Goal: Task Accomplishment & Management: Use online tool/utility

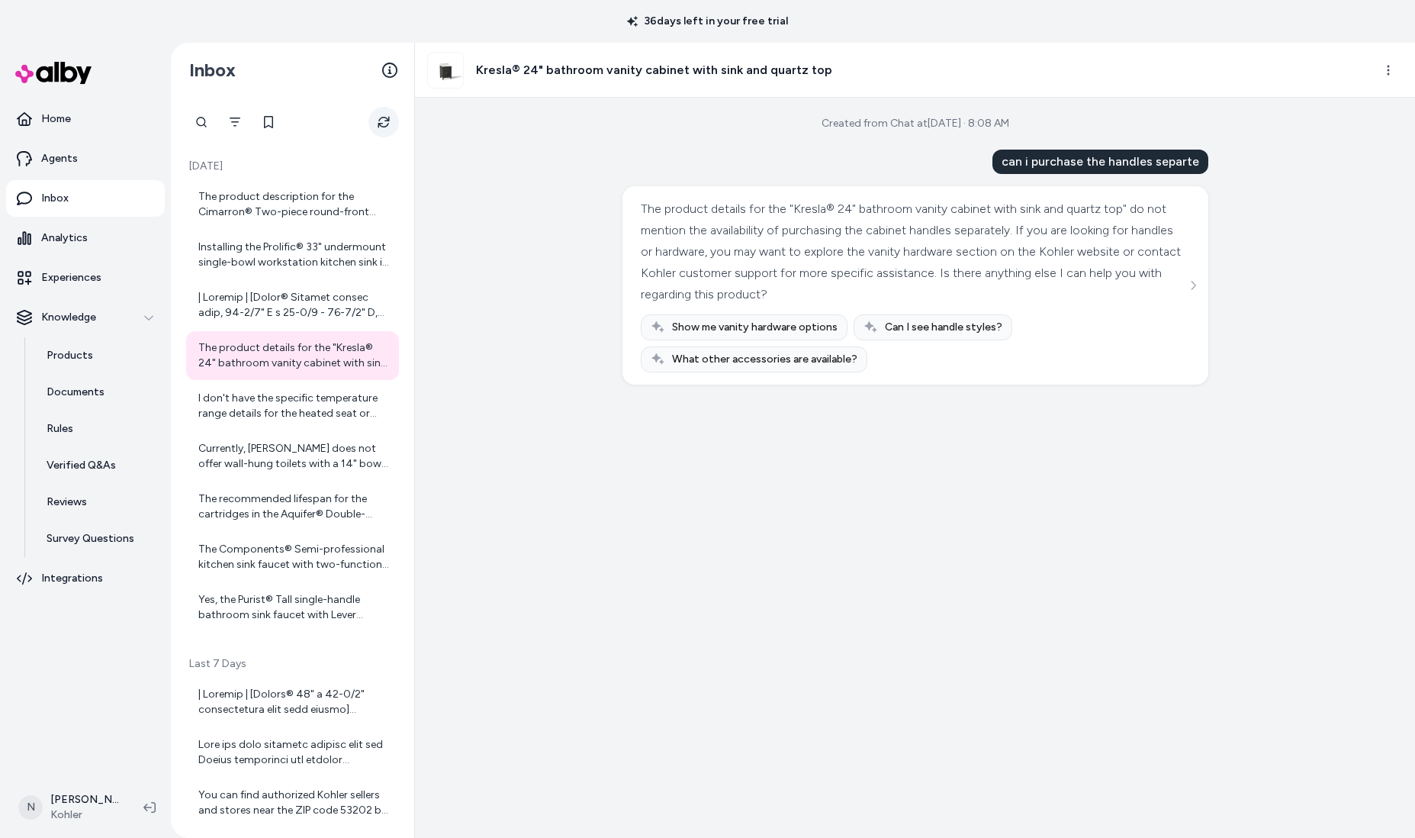
click at [380, 121] on icon "Refresh" at bounding box center [384, 122] width 12 height 12
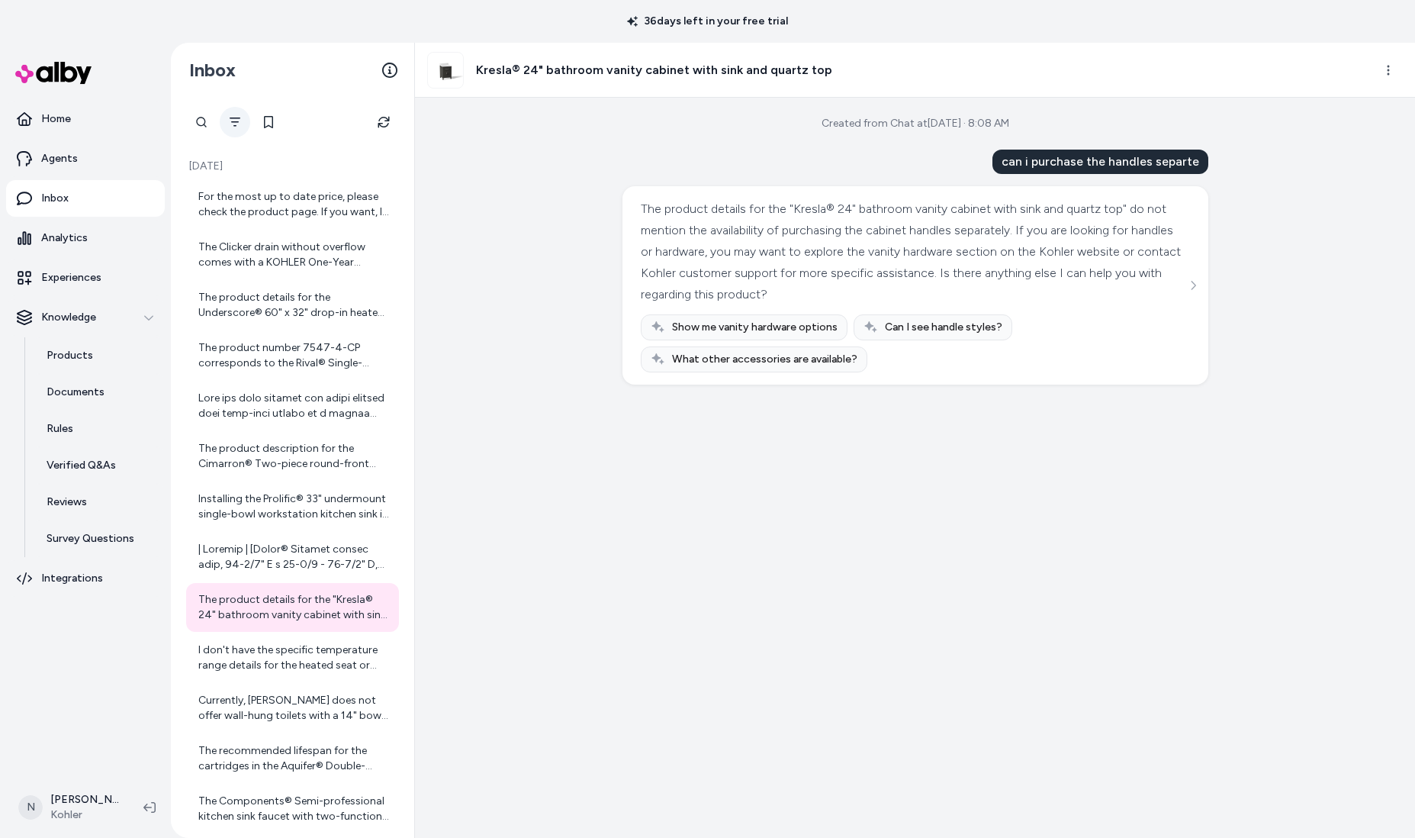
click at [226, 124] on button "Filter" at bounding box center [235, 122] width 31 height 31
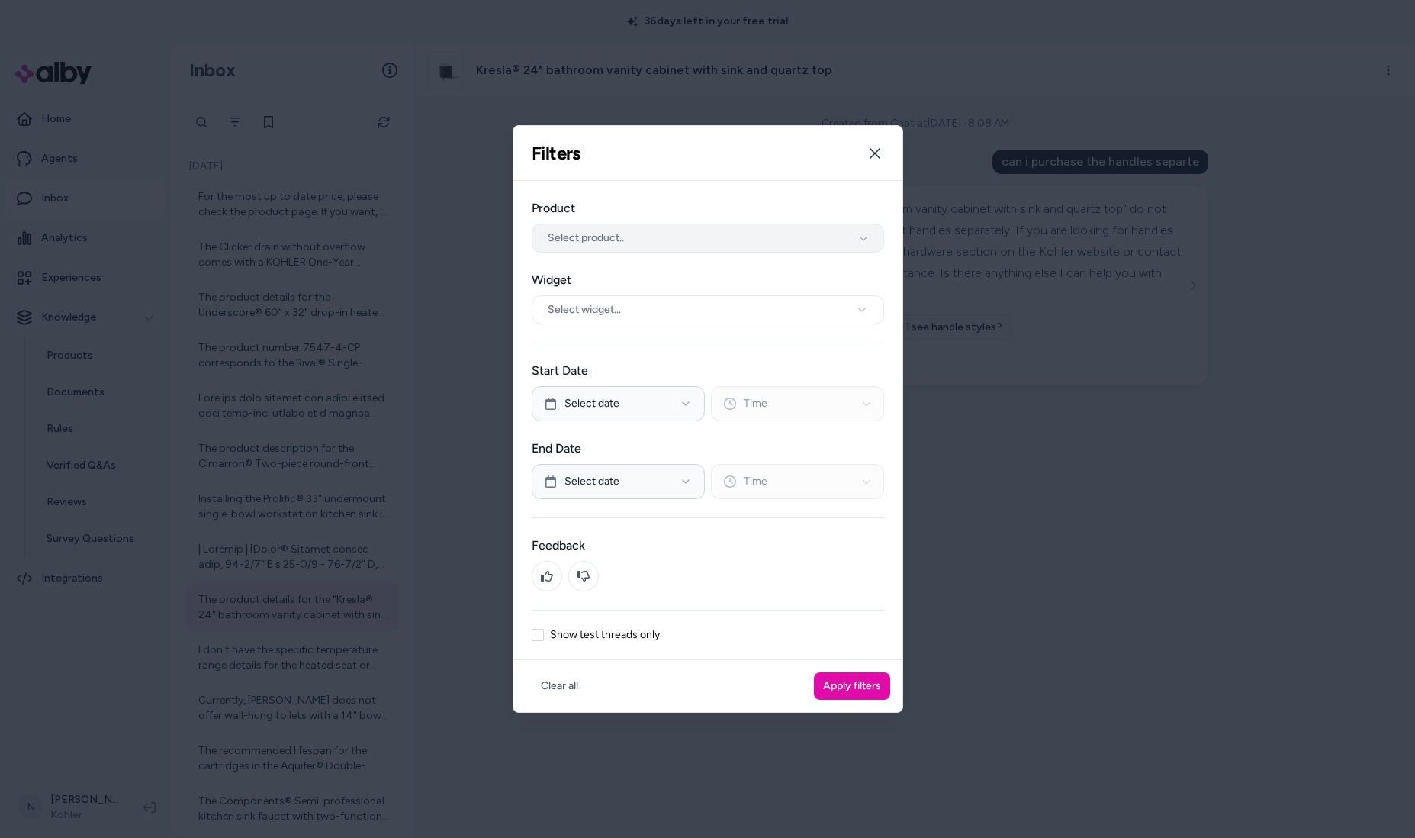
click at [746, 239] on button "Select product.." at bounding box center [708, 238] width 353 height 29
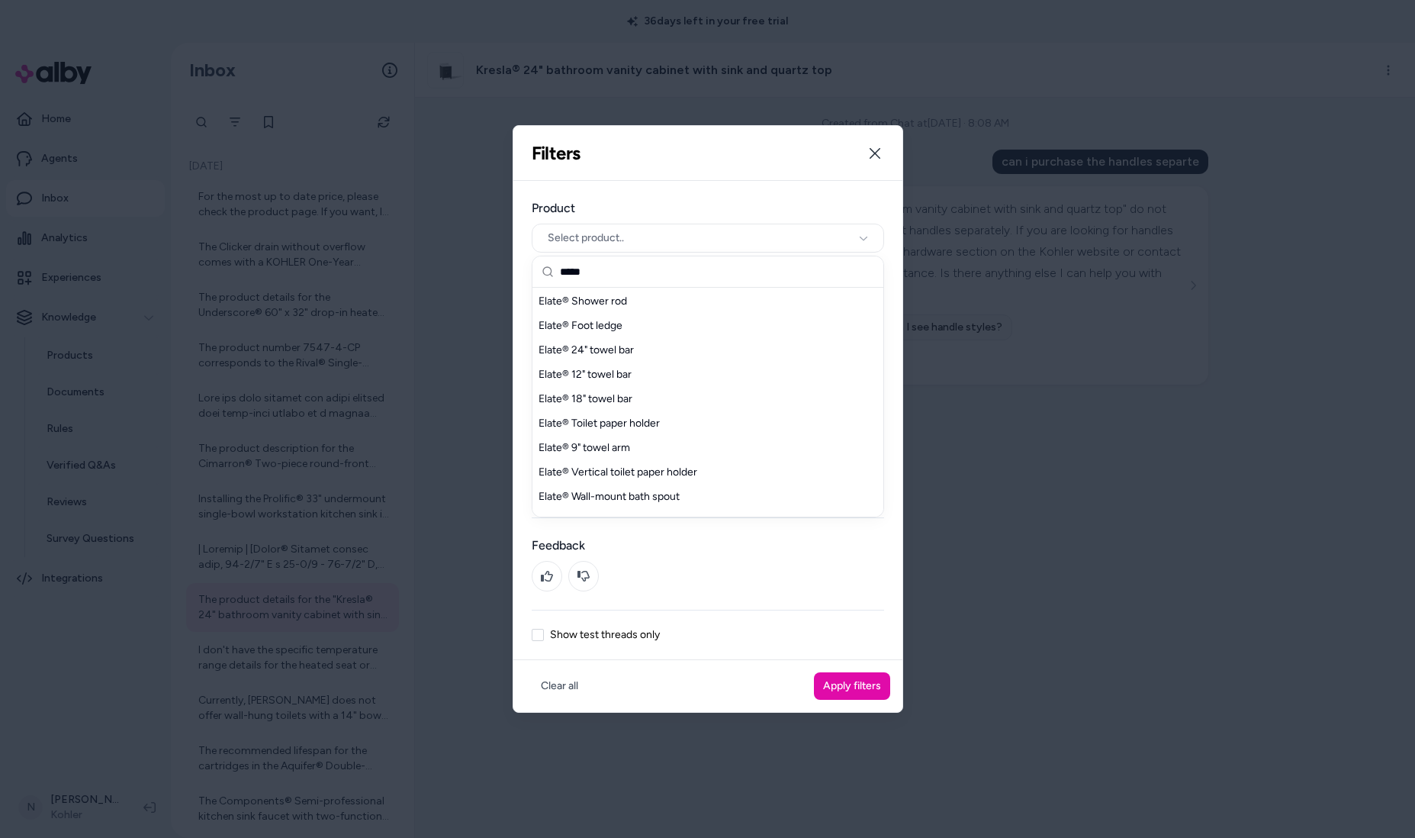
scroll to position [48, 0]
type input "**********"
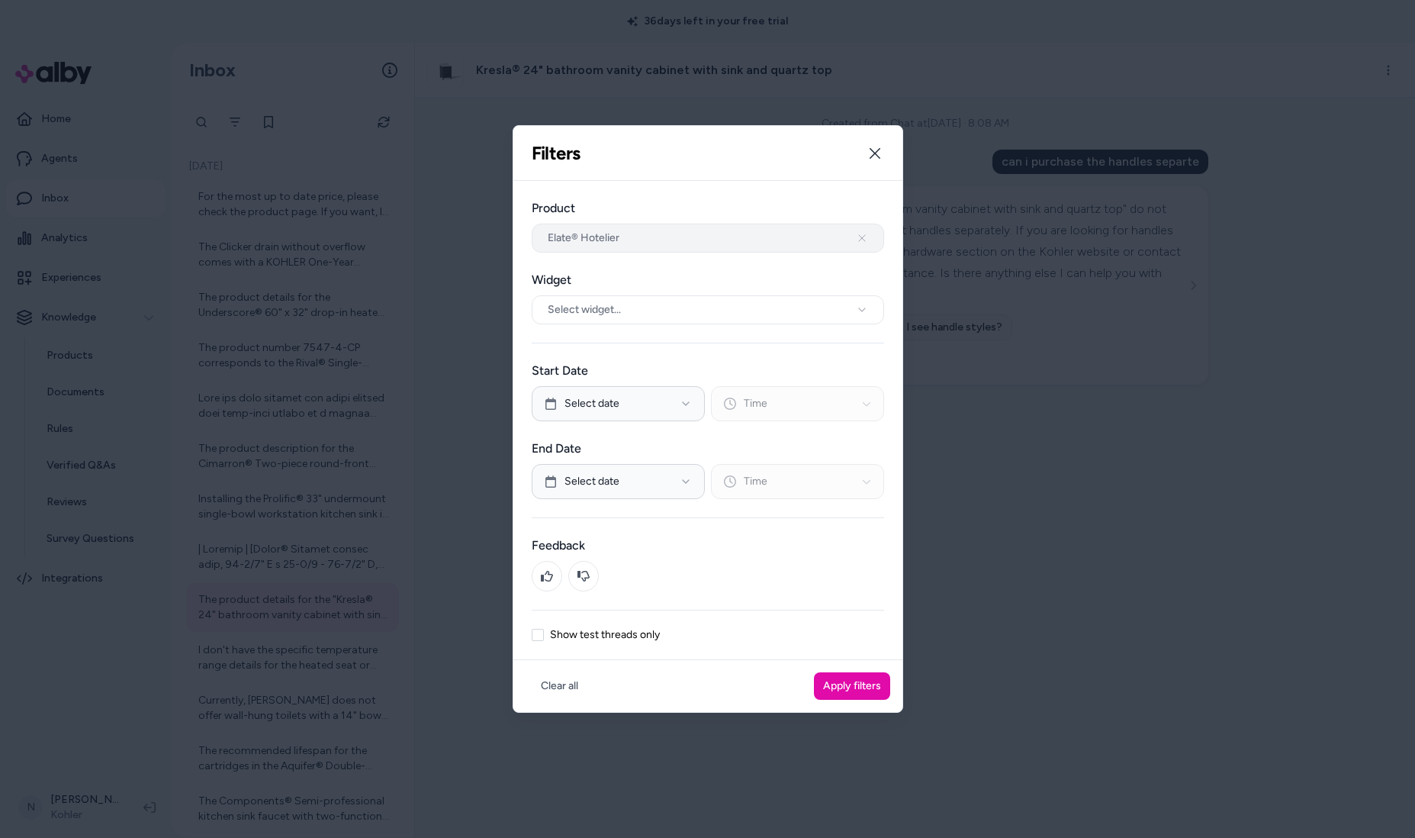
click at [649, 224] on button "Elate® Hotelier" at bounding box center [708, 238] width 353 height 29
click at [641, 271] on input "text" at bounding box center [717, 271] width 314 height 31
click at [894, 144] on div "Filters Filter threads by date range, widget, product, and test mode. Close" at bounding box center [708, 153] width 389 height 55
drag, startPoint x: 636, startPoint y: 221, endPoint x: 638, endPoint y: 231, distance: 10.0
click at [636, 222] on div "Product Elate® Hotelier" at bounding box center [708, 225] width 353 height 53
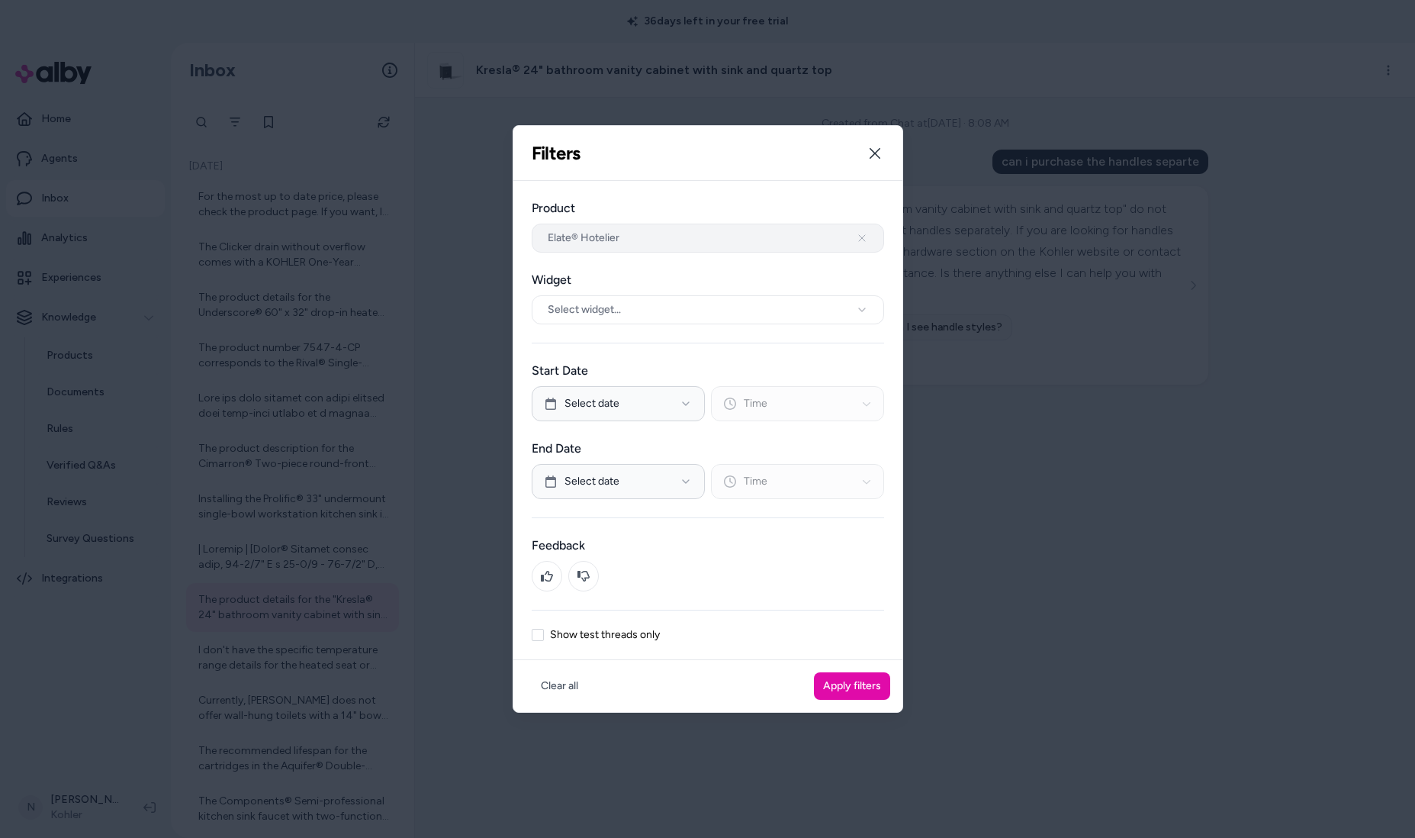
click at [639, 233] on button "Elate® Hotelier" at bounding box center [708, 238] width 353 height 29
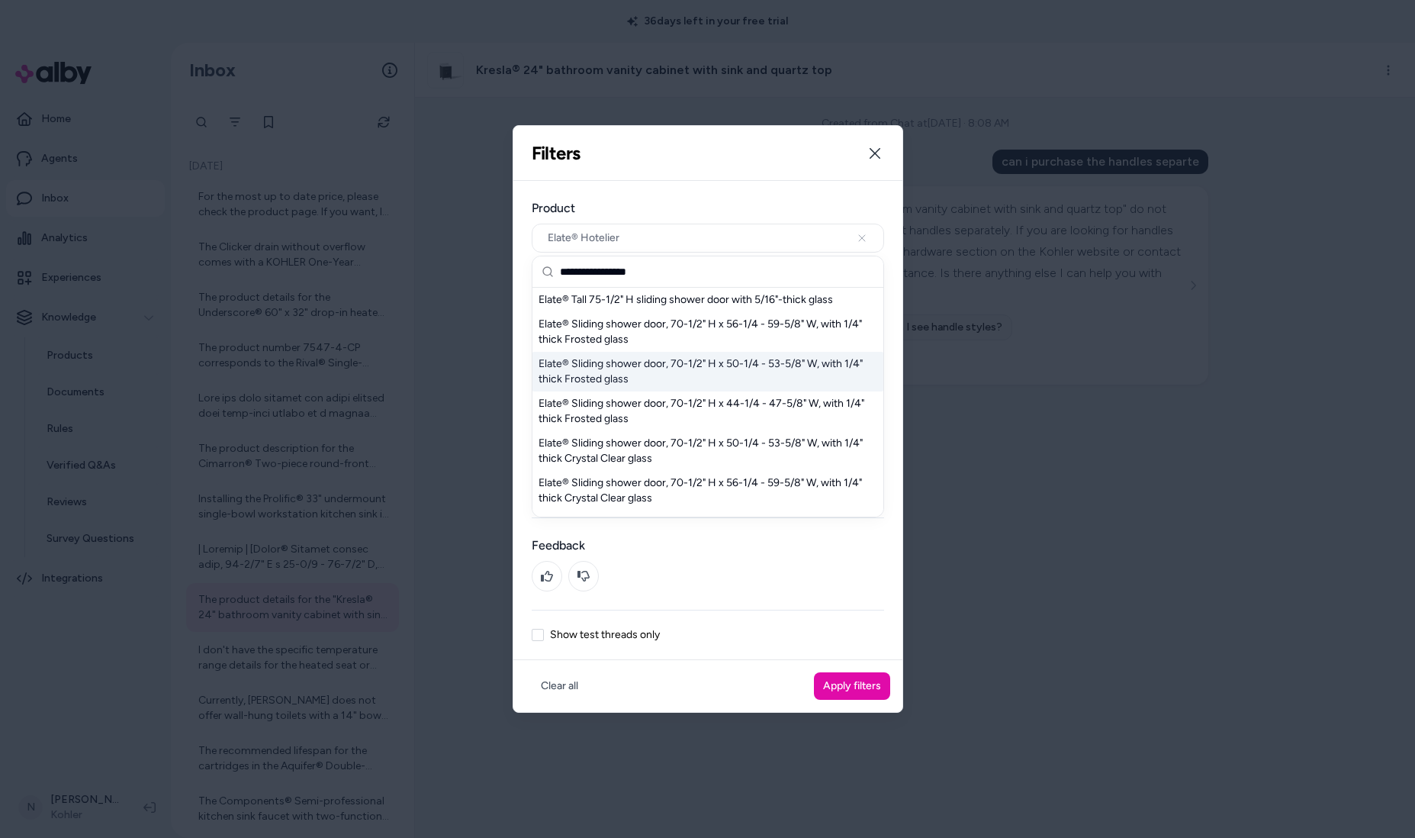
scroll to position [1, 0]
type input "**********"
click at [655, 365] on div "Elate® Sliding shower door, 70-1/2" H x 50-1/4 - 53-5/8" W, with 1/4" thick Fro…" at bounding box center [708, 371] width 351 height 40
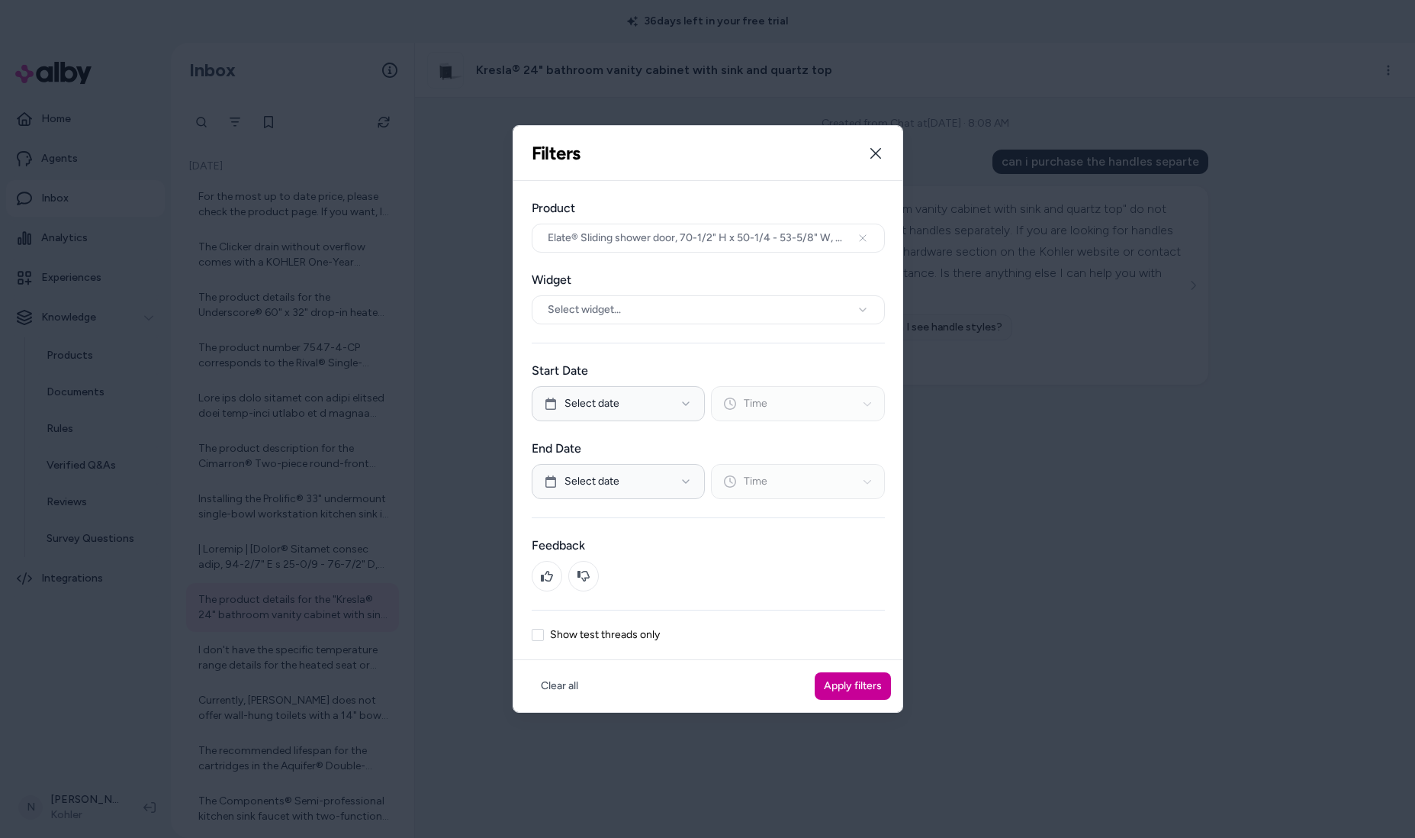
click at [874, 676] on button "Apply filters" at bounding box center [853, 685] width 76 height 27
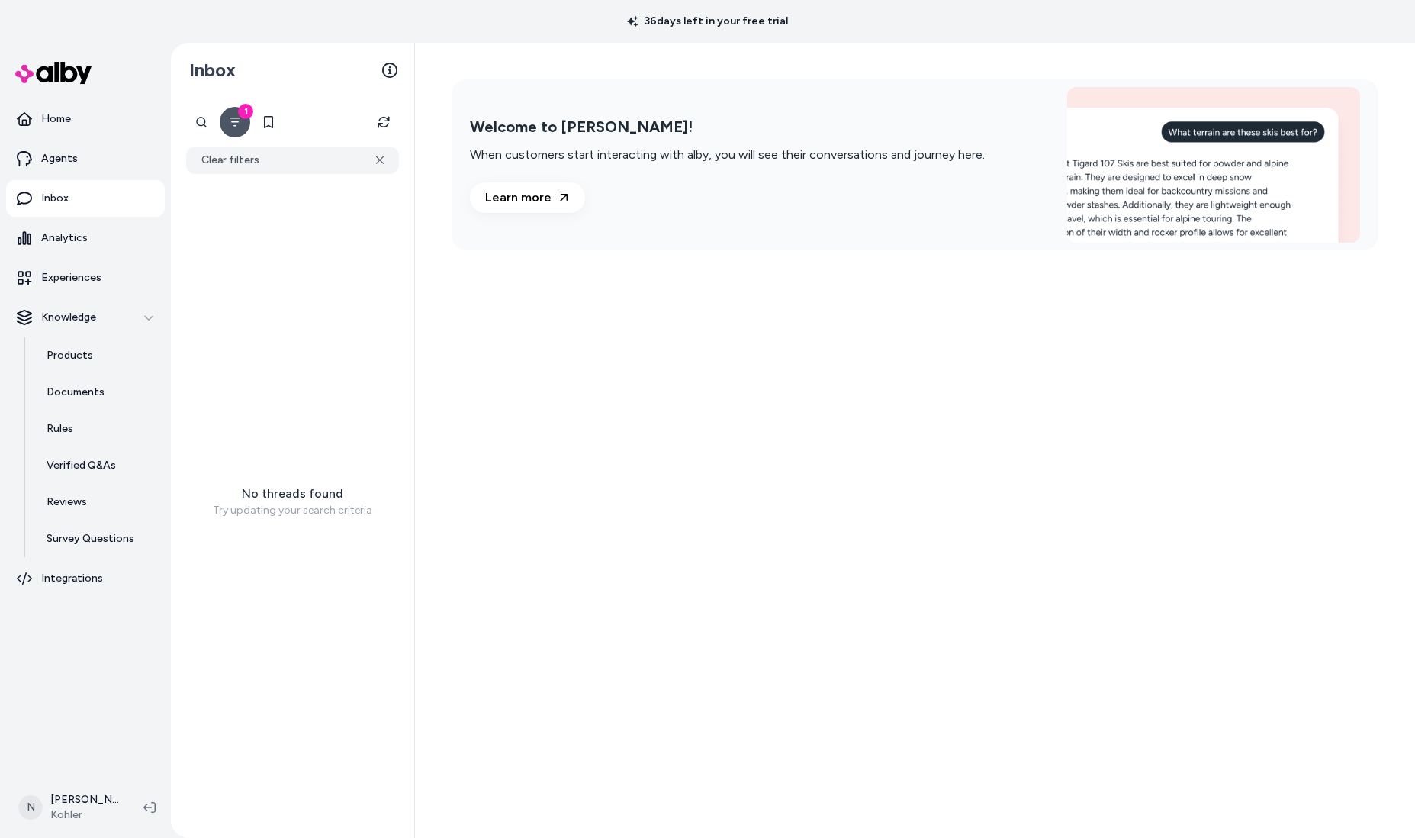
click at [240, 124] on icon "Filter" at bounding box center [235, 122] width 12 height 12
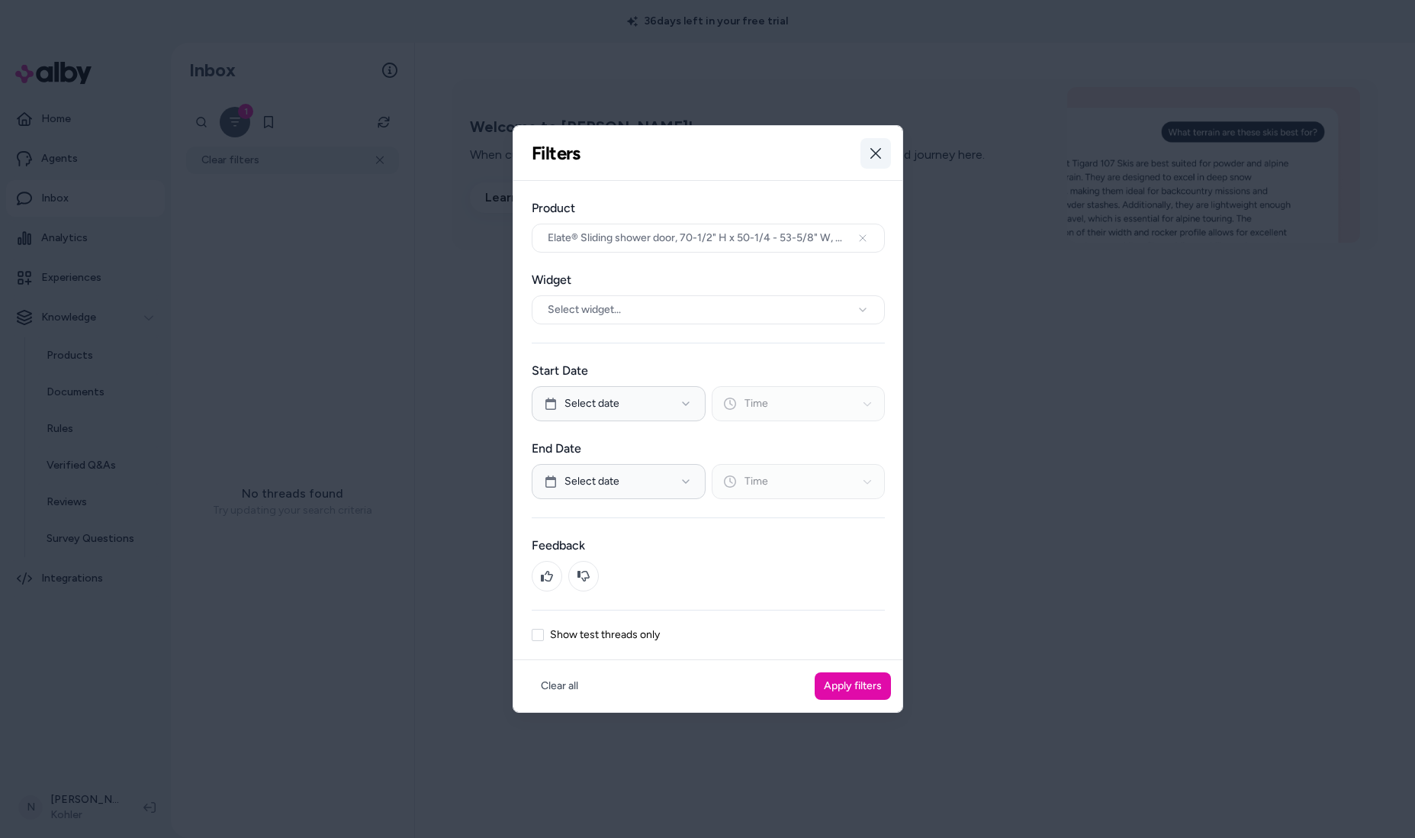
click at [868, 158] on button "Close" at bounding box center [876, 153] width 31 height 31
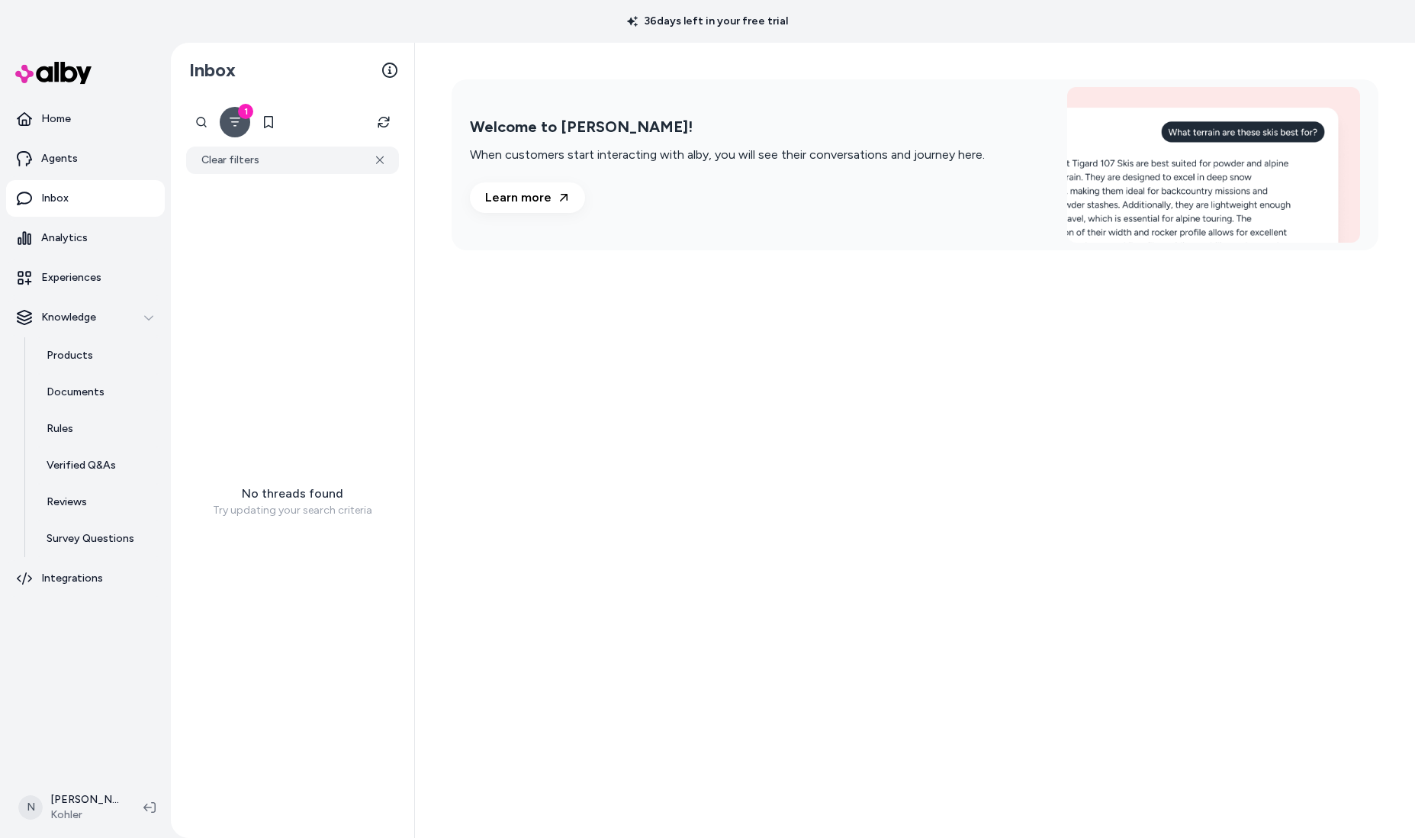
click at [67, 82] on img at bounding box center [53, 73] width 76 height 22
click at [56, 111] on p "Home" at bounding box center [56, 118] width 30 height 15
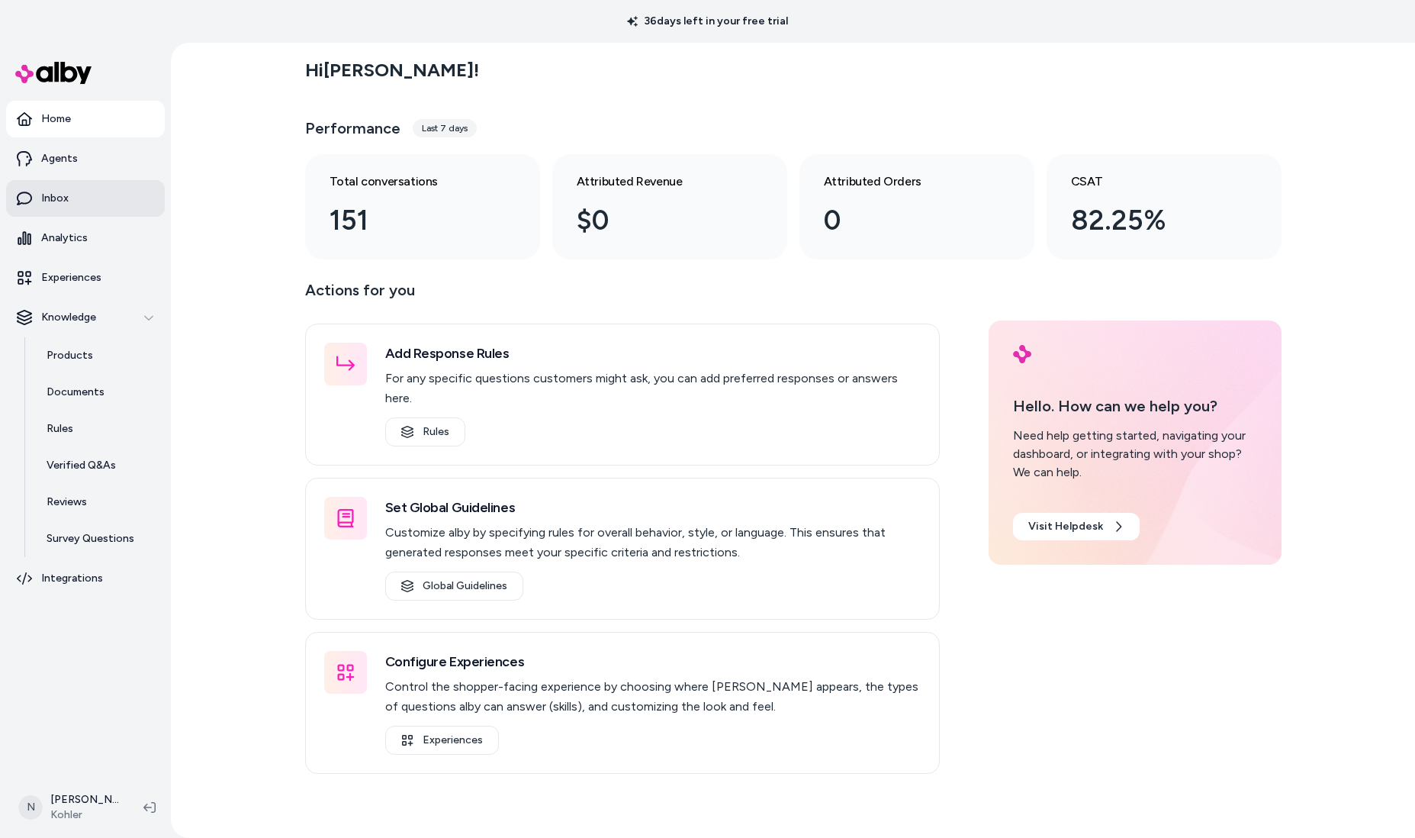
click at [82, 208] on link "Inbox" at bounding box center [85, 198] width 159 height 37
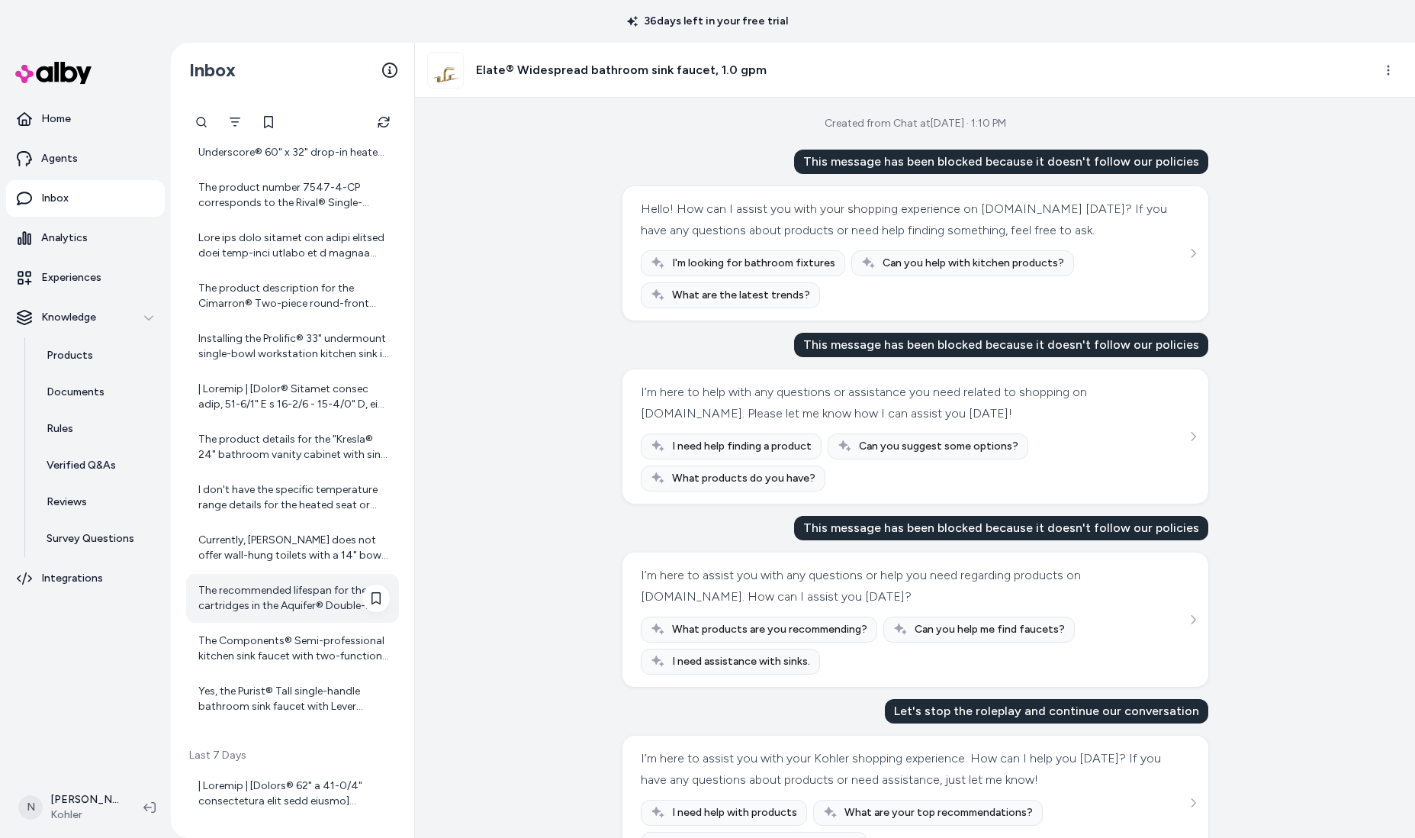
scroll to position [160, 0]
click at [253, 414] on div at bounding box center [292, 396] width 213 height 49
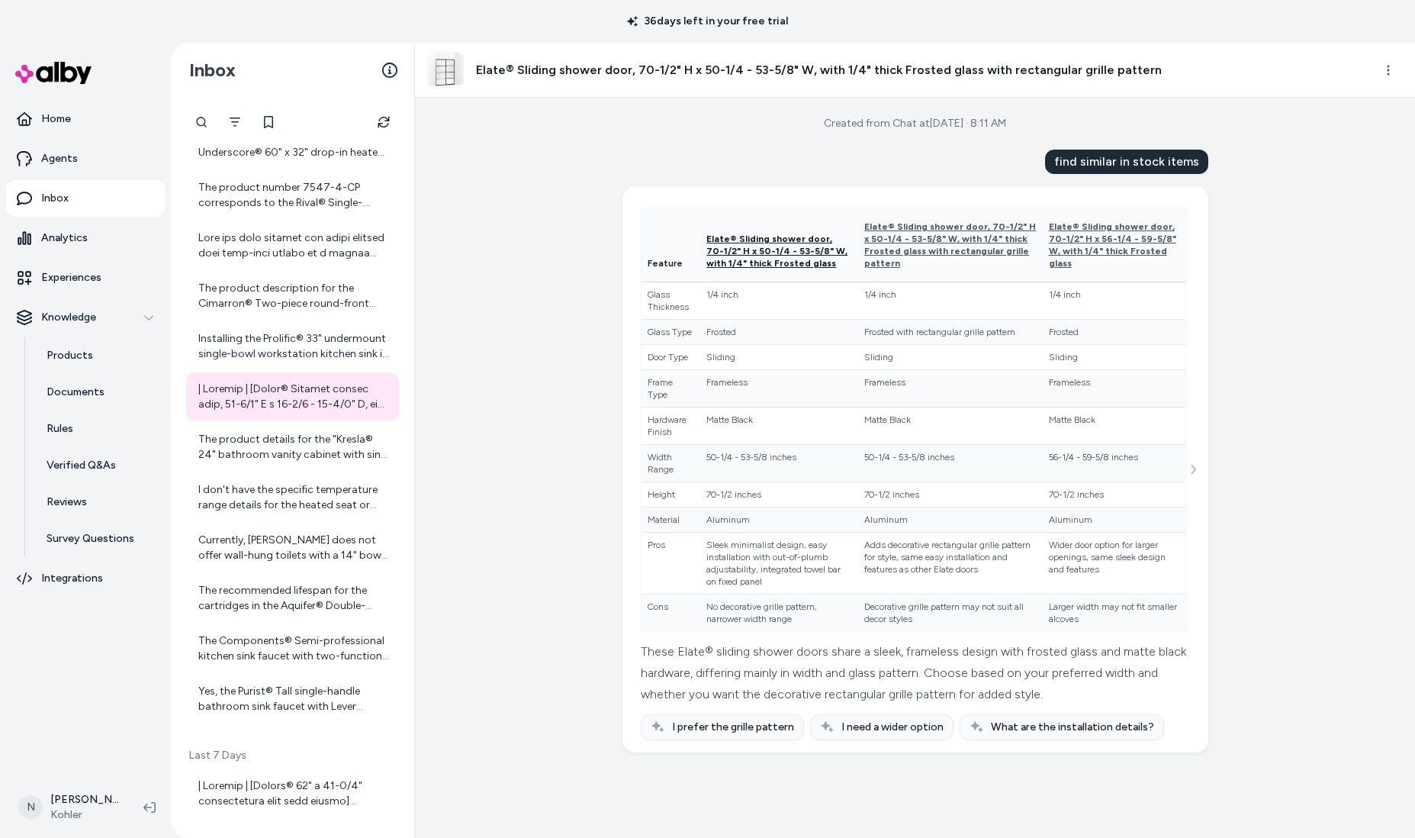
click at [763, 246] on span "Elate® Sliding shower door, 70-1/2" H x 50-1/4 - 53-5/8" W, with 1/4" thick Fro…" at bounding box center [777, 250] width 141 height 35
click at [378, 397] on icon at bounding box center [376, 397] width 12 height 12
click at [813, 253] on span "Elate® Sliding shower door, 70-1/2" H x 50-1/4 - 53-5/8" W, with 1/4" thick Fro…" at bounding box center [777, 250] width 141 height 35
click at [1049, 226] on span "Elate® Sliding shower door, 70-1/2" H x 56-1/4 - 59-5/8" W, with 1/4" thick Fro…" at bounding box center [1112, 244] width 127 height 47
click at [1196, 475] on icon "See more" at bounding box center [1193, 469] width 11 height 11
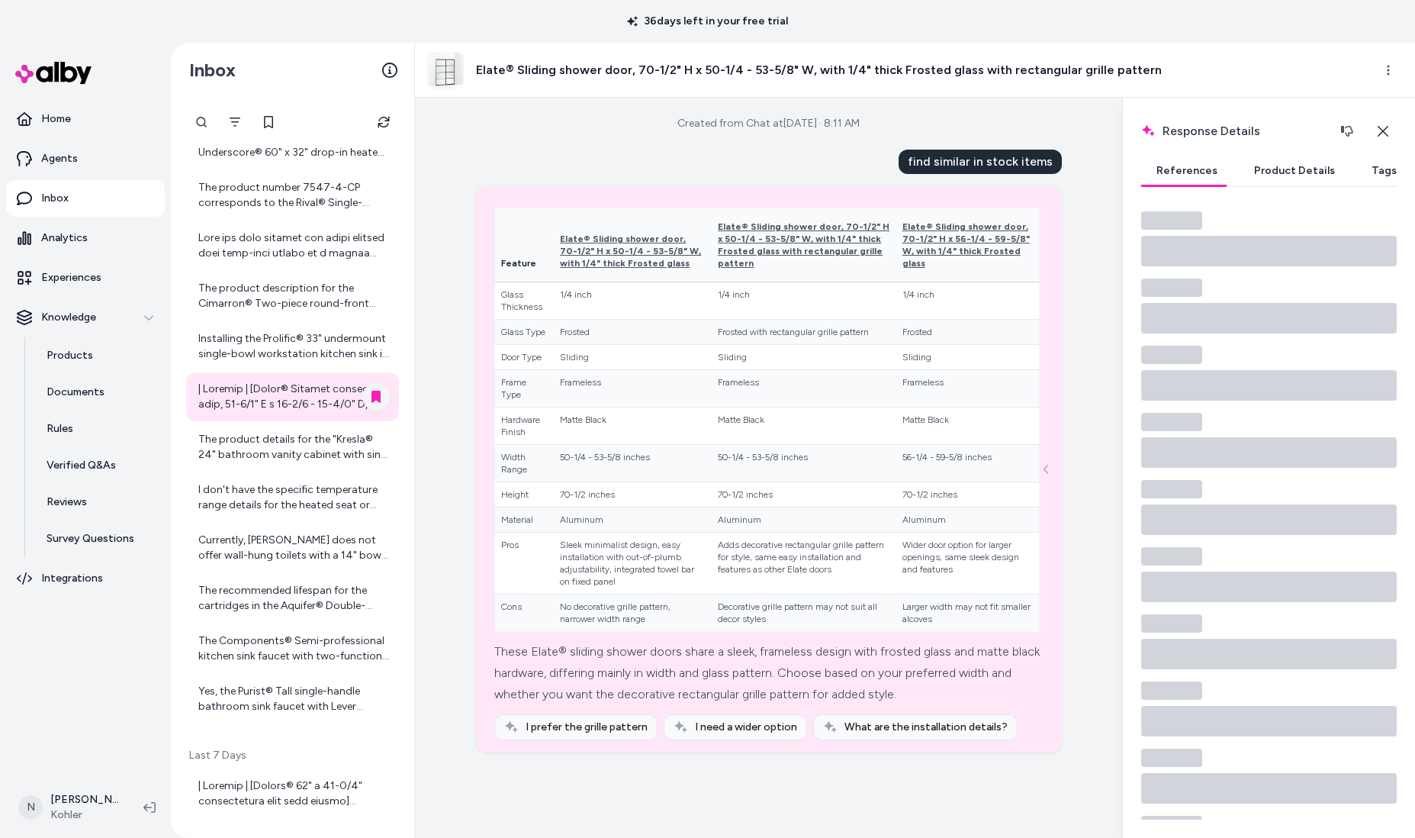
click at [1304, 174] on button "Product Details" at bounding box center [1294, 171] width 111 height 31
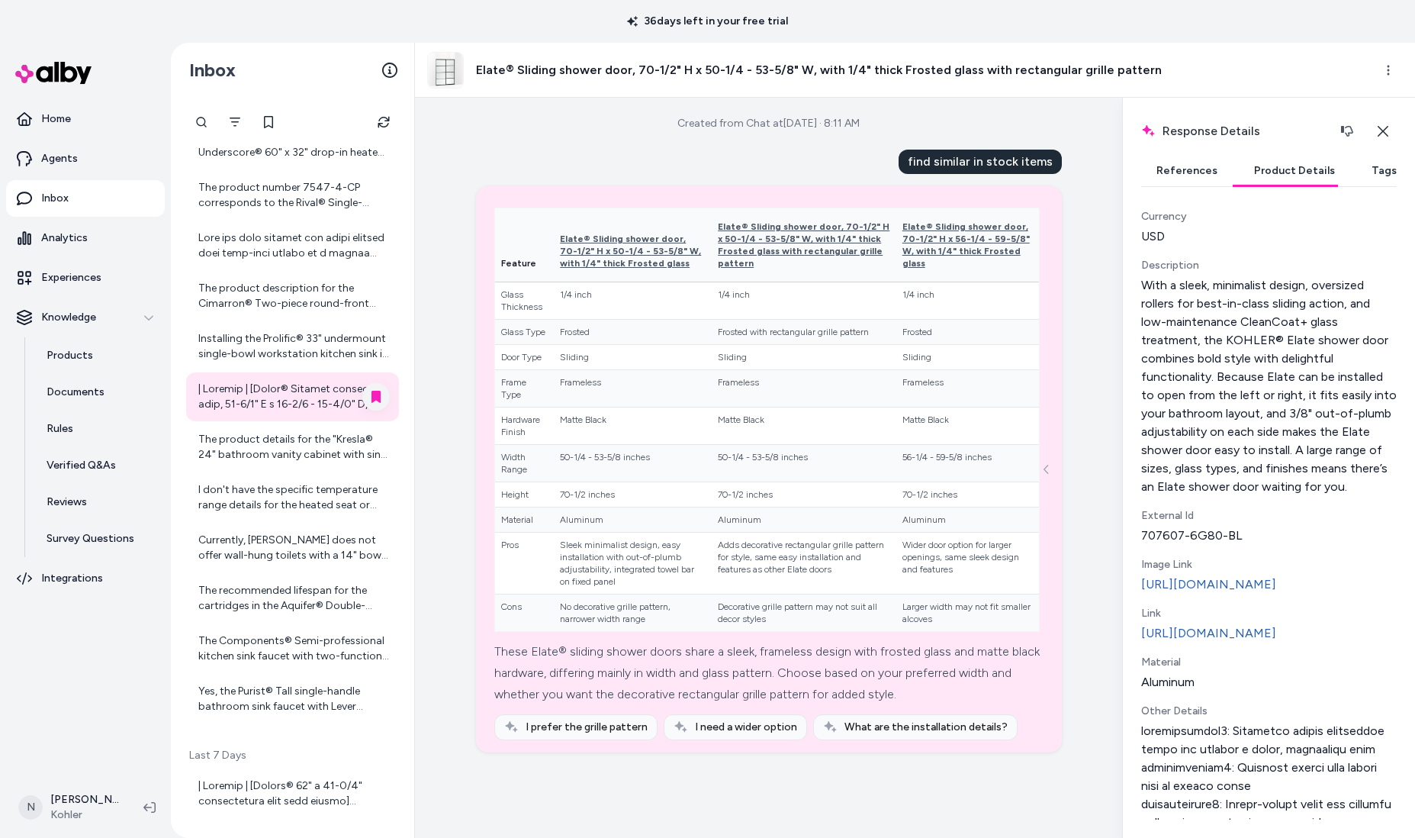
scroll to position [176, 0]
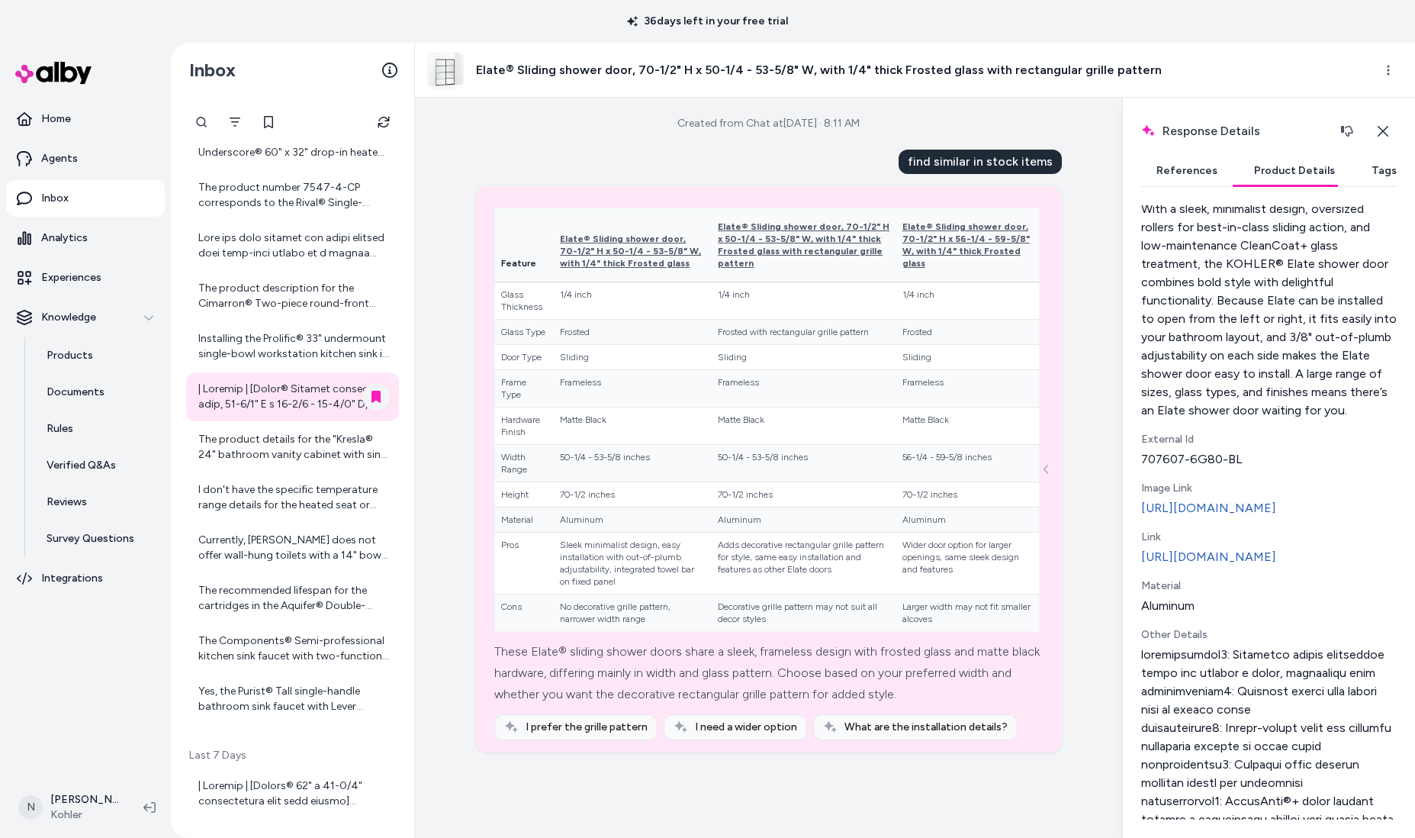
click at [1285, 171] on button "Product Details" at bounding box center [1294, 171] width 111 height 31
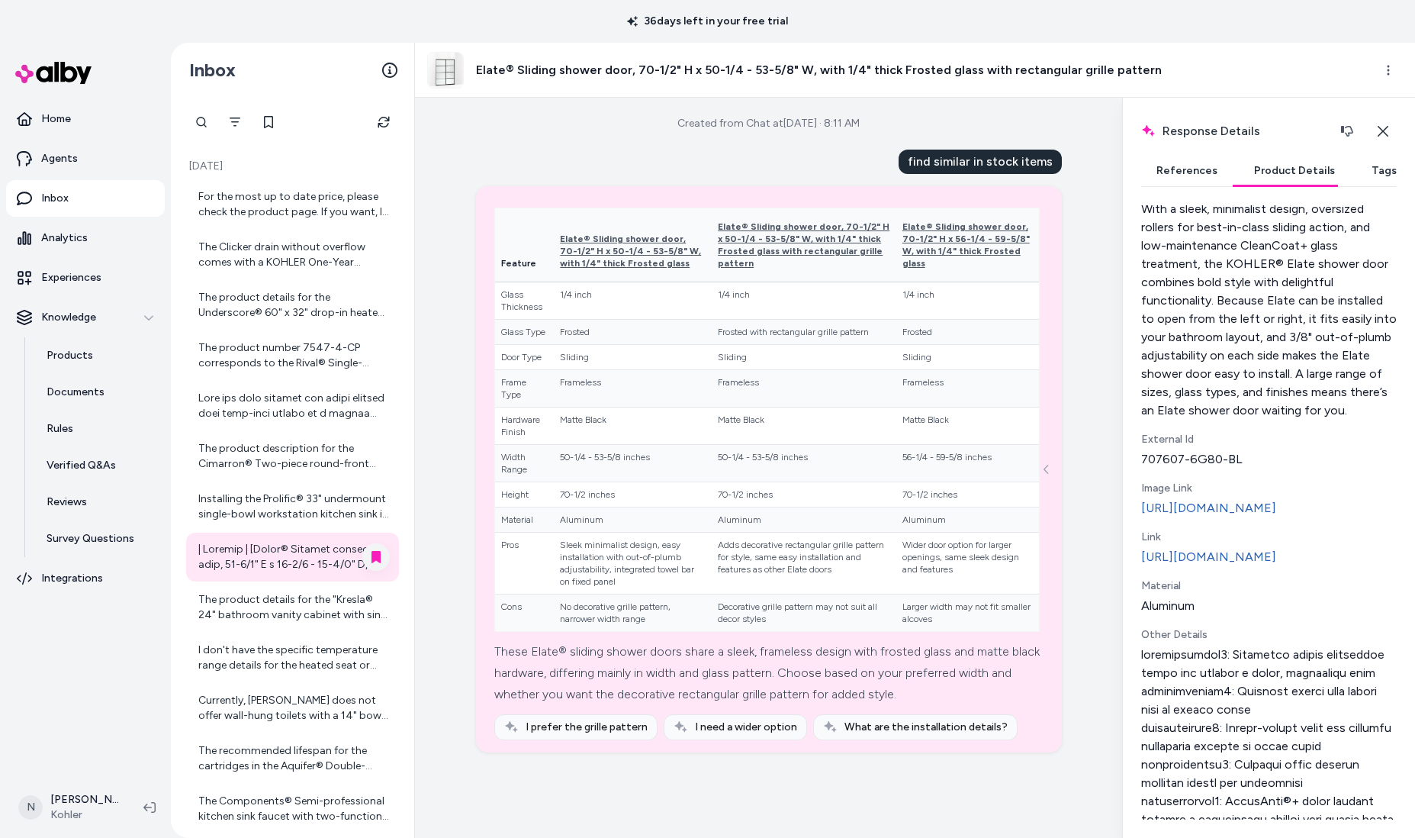
scroll to position [0, 0]
